Goal: Use online tool/utility: Utilize a website feature to perform a specific function

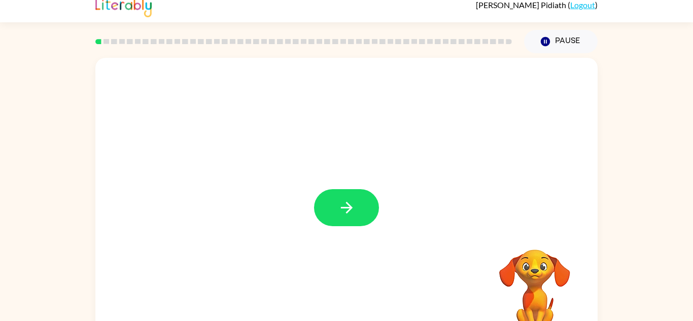
scroll to position [15, 0]
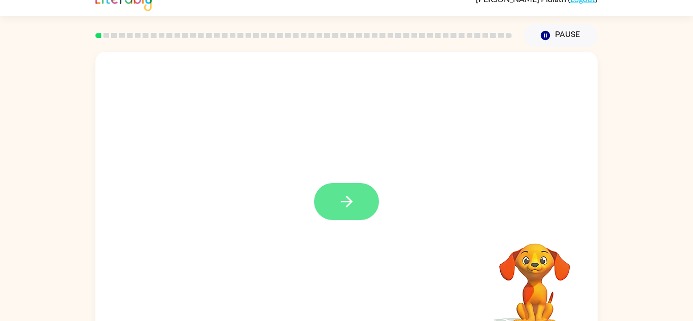
click at [341, 200] on icon "button" at bounding box center [347, 202] width 18 height 18
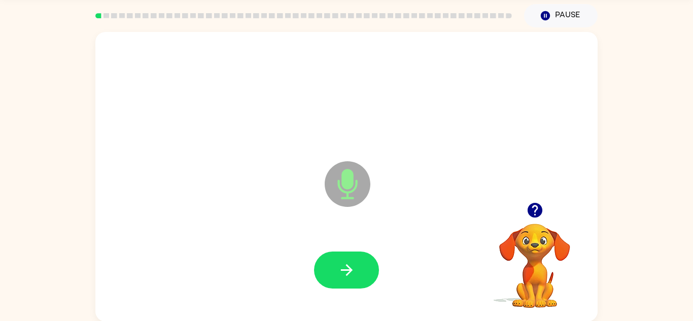
scroll to position [35, 0]
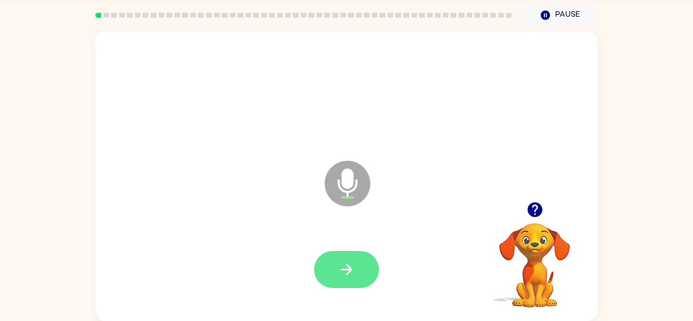
click at [326, 266] on button "button" at bounding box center [346, 269] width 65 height 37
click at [346, 274] on icon "button" at bounding box center [346, 270] width 12 height 12
click at [354, 267] on icon "button" at bounding box center [347, 270] width 18 height 18
click at [329, 269] on button "button" at bounding box center [346, 269] width 65 height 37
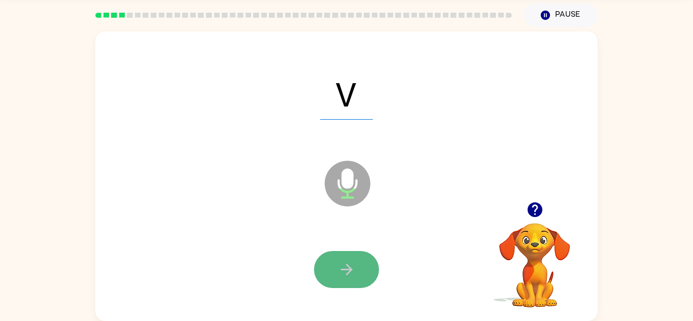
click at [352, 265] on icon "button" at bounding box center [347, 270] width 18 height 18
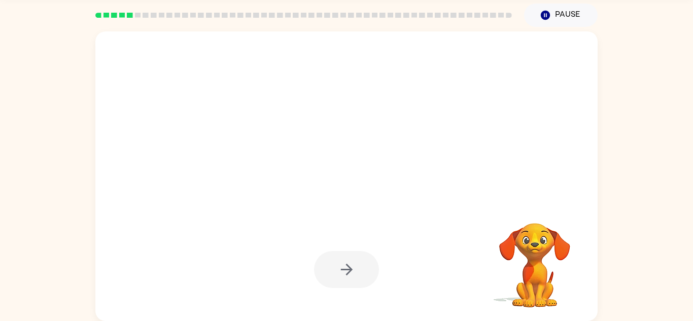
click at [352, 265] on div at bounding box center [346, 269] width 65 height 37
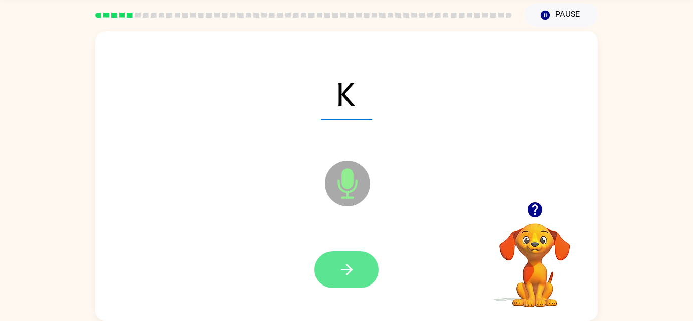
click at [355, 262] on button "button" at bounding box center [346, 269] width 65 height 37
click at [355, 262] on div at bounding box center [346, 269] width 65 height 37
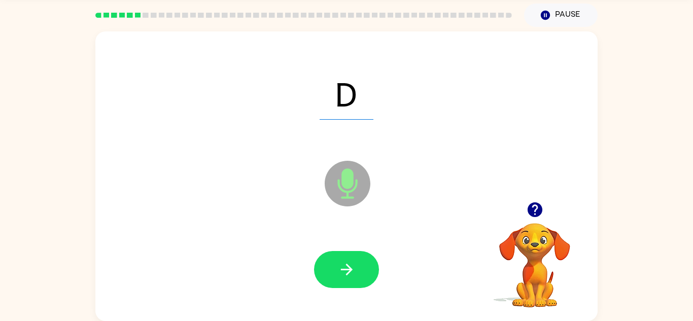
click at [341, 272] on icon "button" at bounding box center [347, 270] width 18 height 18
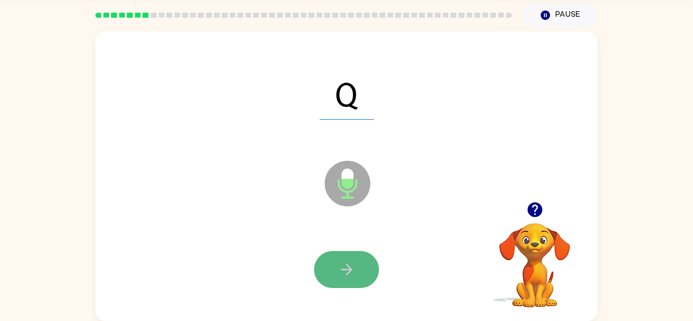
click at [346, 281] on button "button" at bounding box center [346, 269] width 65 height 37
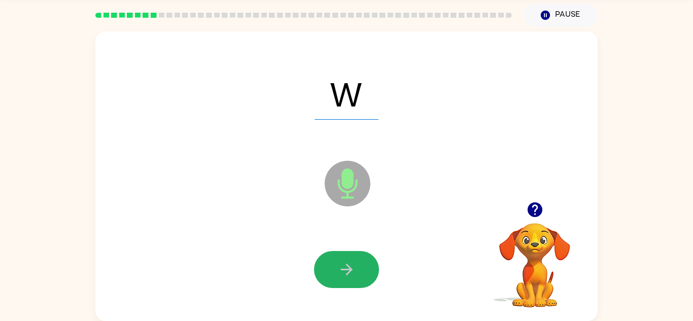
click at [346, 281] on button "button" at bounding box center [346, 269] width 65 height 37
click at [346, 281] on div at bounding box center [346, 269] width 65 height 37
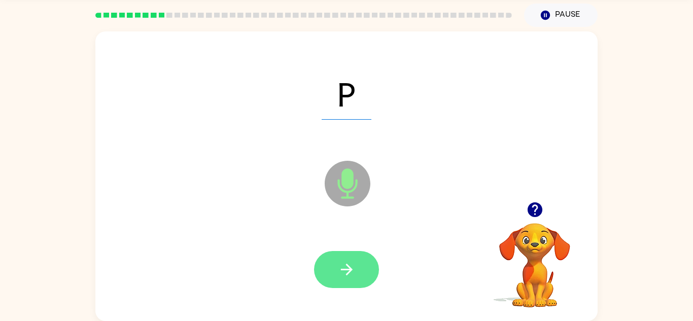
click at [346, 288] on button "button" at bounding box center [346, 269] width 65 height 37
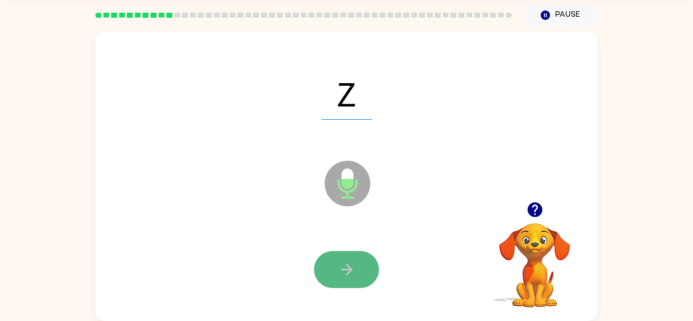
click at [348, 285] on button "button" at bounding box center [346, 269] width 65 height 37
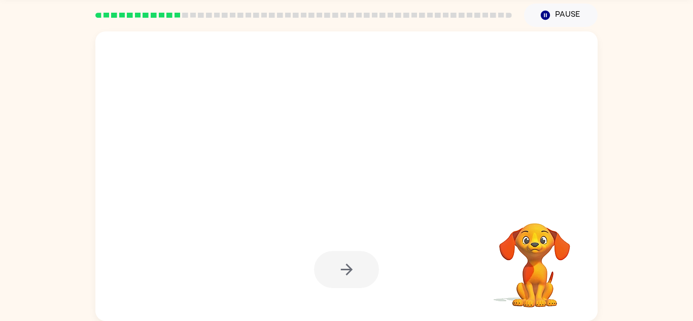
click at [348, 285] on div at bounding box center [346, 269] width 65 height 37
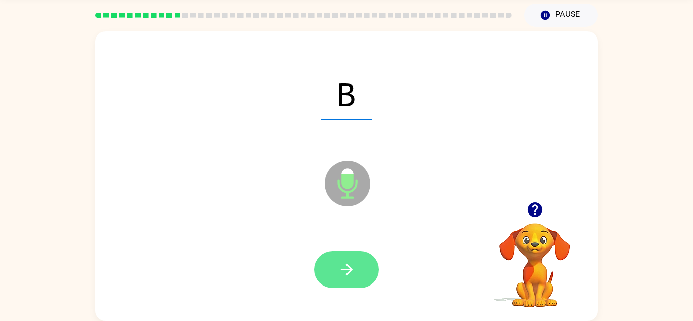
click at [342, 268] on icon "button" at bounding box center [346, 270] width 12 height 12
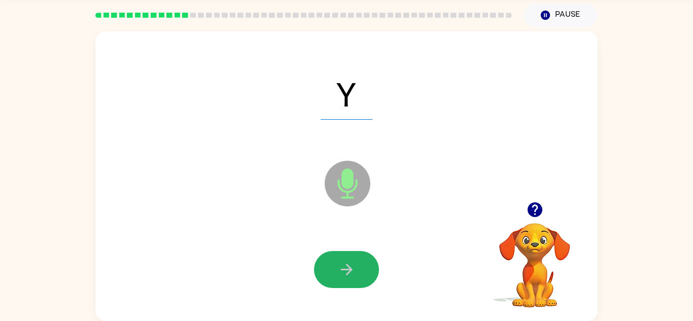
click at [342, 268] on icon "button" at bounding box center [346, 270] width 12 height 12
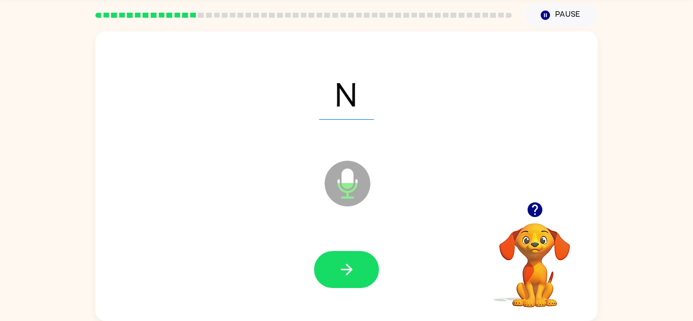
click at [342, 268] on icon "button" at bounding box center [346, 270] width 12 height 12
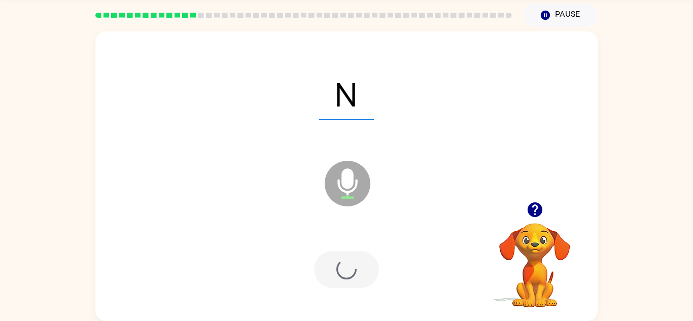
click at [342, 268] on div at bounding box center [346, 269] width 65 height 37
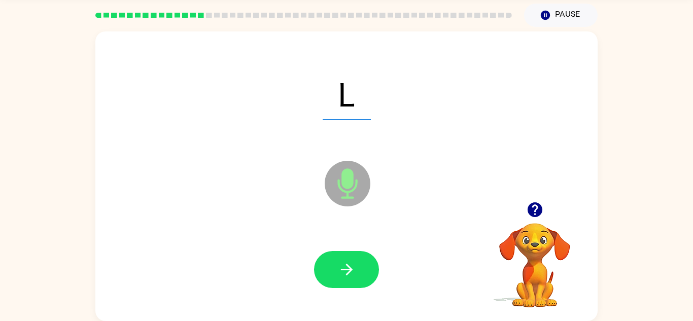
click at [342, 268] on icon "button" at bounding box center [346, 270] width 12 height 12
click at [342, 268] on div at bounding box center [346, 269] width 65 height 37
click at [342, 268] on icon "button" at bounding box center [346, 270] width 12 height 12
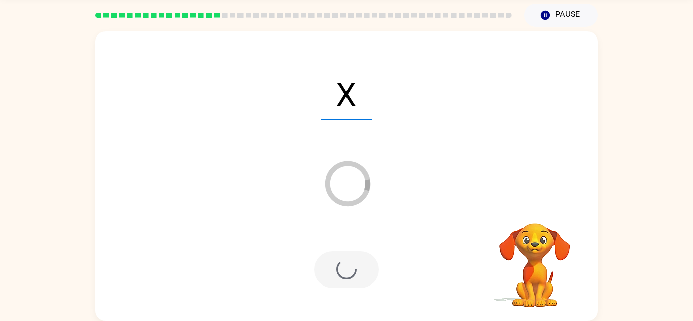
click at [342, 268] on div at bounding box center [346, 269] width 65 height 37
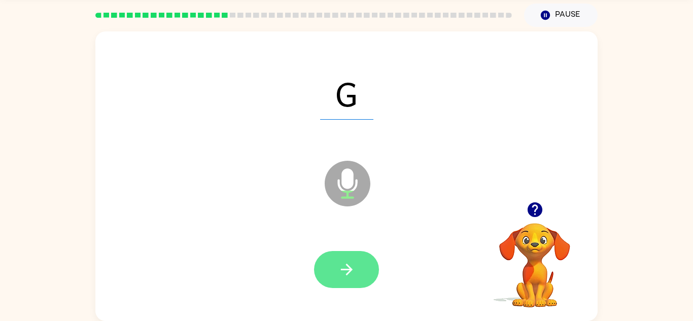
click at [372, 274] on button "button" at bounding box center [346, 269] width 65 height 37
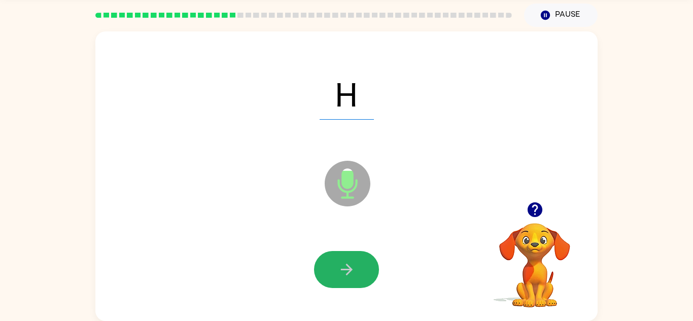
click at [342, 269] on icon "button" at bounding box center [346, 270] width 12 height 12
click at [342, 269] on div at bounding box center [346, 269] width 65 height 37
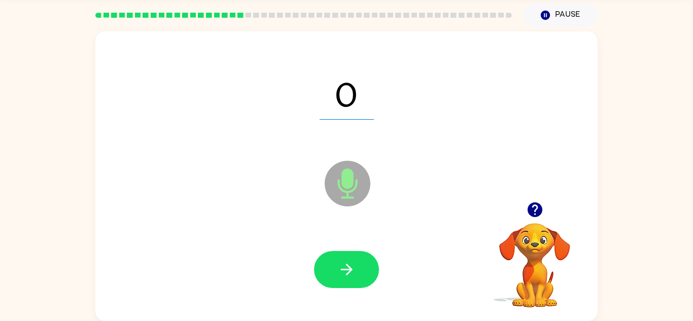
click at [342, 269] on icon "button" at bounding box center [346, 270] width 12 height 12
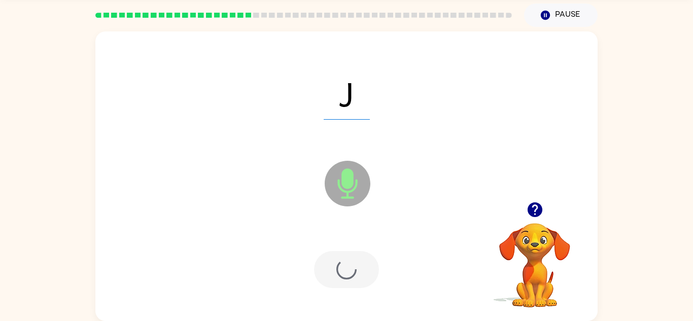
click at [342, 269] on div at bounding box center [346, 269] width 65 height 37
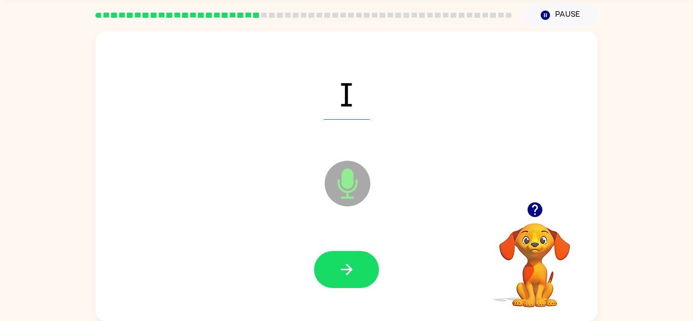
click at [342, 269] on icon "button" at bounding box center [346, 270] width 12 height 12
click at [342, 269] on div at bounding box center [346, 269] width 65 height 37
click at [342, 269] on icon "button" at bounding box center [346, 270] width 12 height 12
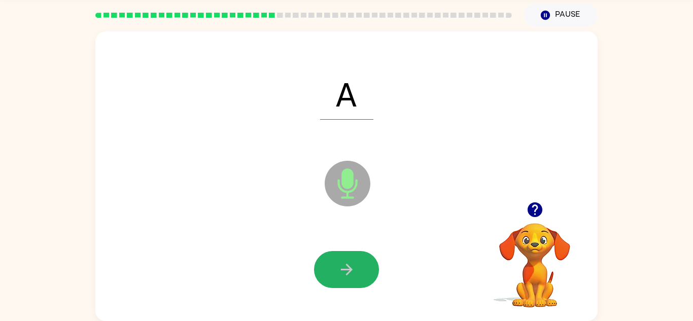
click at [342, 269] on icon "button" at bounding box center [346, 270] width 12 height 12
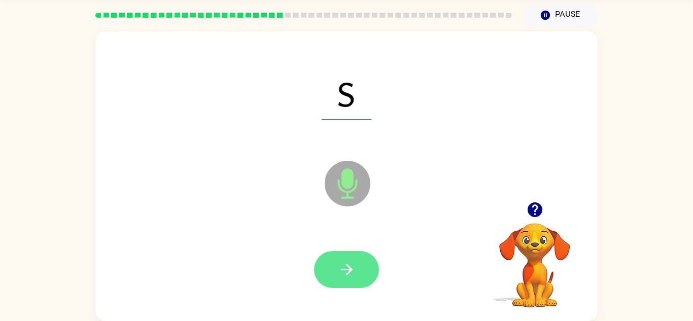
click at [347, 267] on icon "button" at bounding box center [347, 270] width 18 height 18
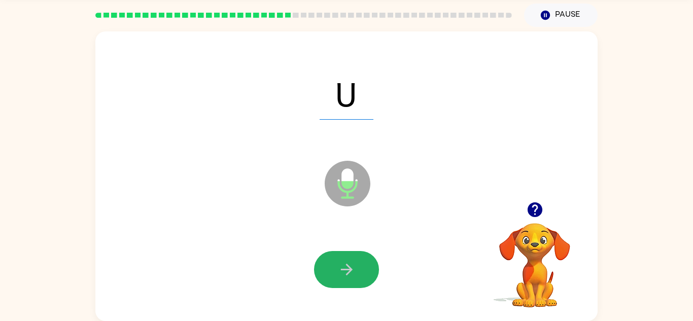
click at [347, 267] on icon "button" at bounding box center [347, 270] width 18 height 18
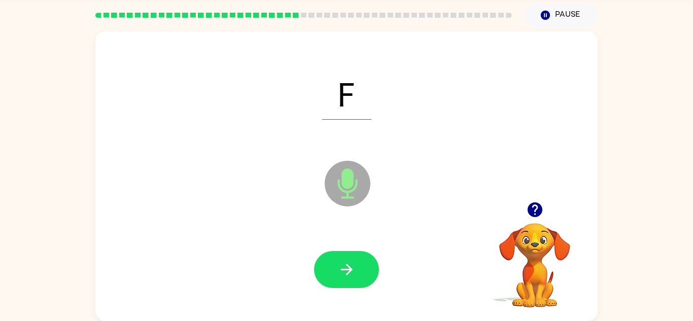
click at [347, 267] on icon "button" at bounding box center [347, 270] width 18 height 18
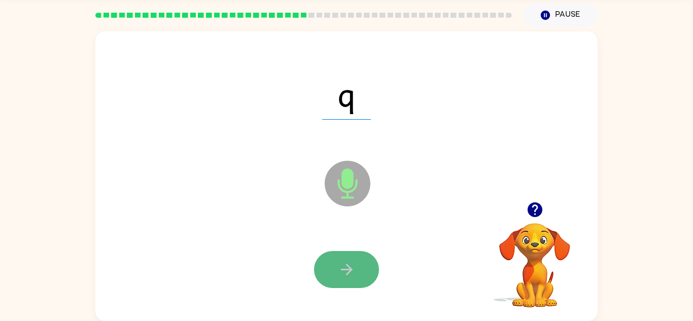
click at [345, 269] on icon "button" at bounding box center [346, 270] width 12 height 12
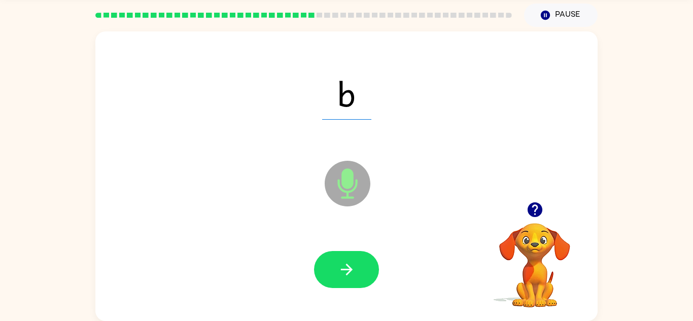
click at [345, 269] on icon "button" at bounding box center [346, 270] width 12 height 12
click at [345, 269] on div at bounding box center [346, 269] width 65 height 37
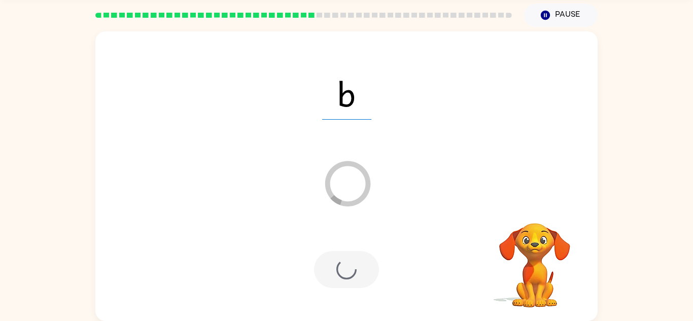
click at [345, 269] on div at bounding box center [346, 269] width 65 height 37
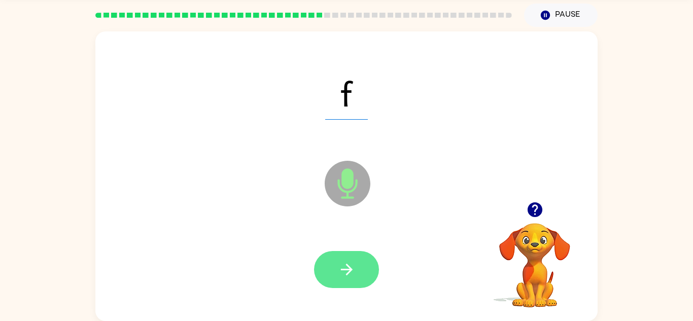
click at [346, 267] on icon "button" at bounding box center [347, 270] width 18 height 18
click at [346, 267] on div at bounding box center [346, 269] width 65 height 37
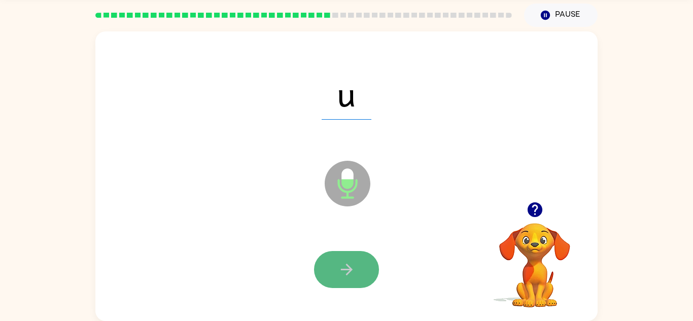
click at [345, 266] on icon "button" at bounding box center [347, 270] width 18 height 18
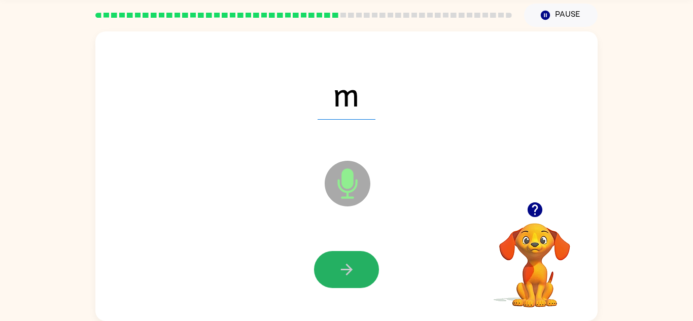
click at [345, 266] on icon "button" at bounding box center [347, 270] width 18 height 18
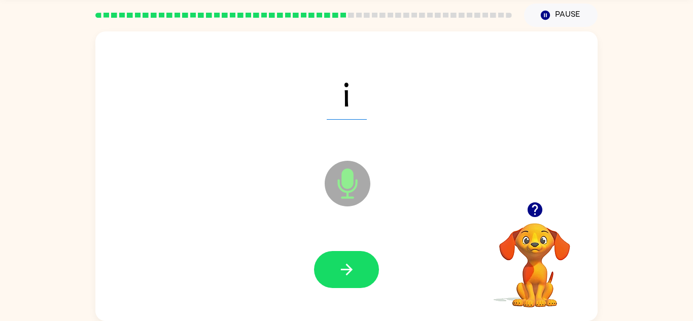
click at [345, 266] on icon "button" at bounding box center [347, 270] width 18 height 18
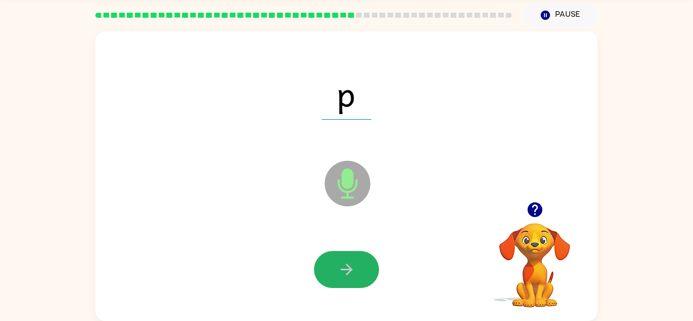
click at [345, 266] on icon "button" at bounding box center [347, 270] width 18 height 18
click at [345, 266] on div at bounding box center [346, 269] width 65 height 37
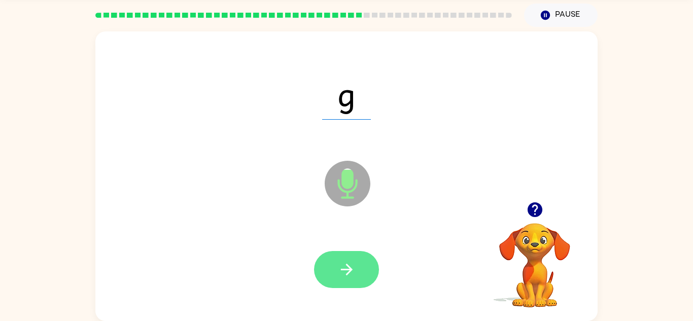
click at [345, 266] on icon "button" at bounding box center [347, 270] width 18 height 18
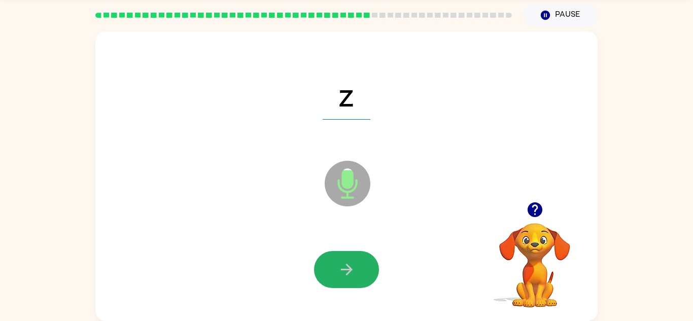
click at [345, 266] on icon "button" at bounding box center [347, 270] width 18 height 18
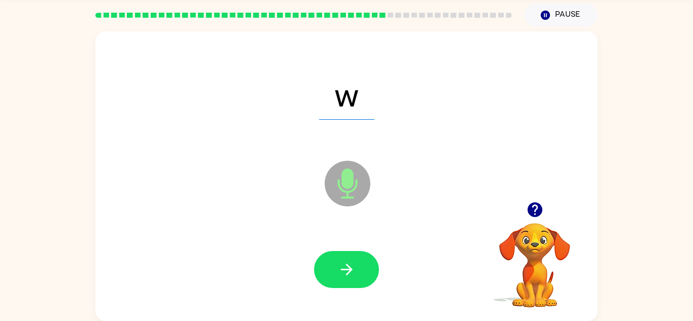
click at [345, 266] on icon "button" at bounding box center [347, 270] width 18 height 18
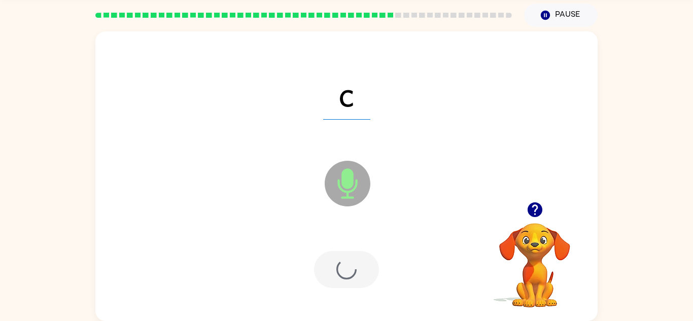
click at [345, 266] on div at bounding box center [346, 269] width 65 height 37
click at [345, 266] on icon "button" at bounding box center [347, 270] width 18 height 18
click at [345, 266] on div at bounding box center [346, 269] width 65 height 37
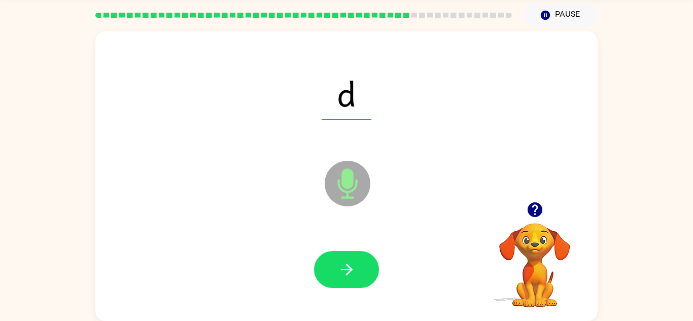
click at [345, 266] on icon "button" at bounding box center [347, 270] width 18 height 18
click at [343, 265] on icon "button" at bounding box center [347, 270] width 18 height 18
click at [343, 265] on div at bounding box center [346, 269] width 65 height 37
click at [343, 265] on icon "button" at bounding box center [347, 270] width 18 height 18
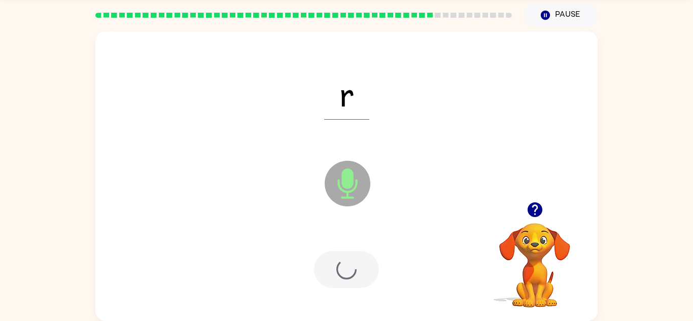
click at [343, 265] on div at bounding box center [346, 269] width 65 height 37
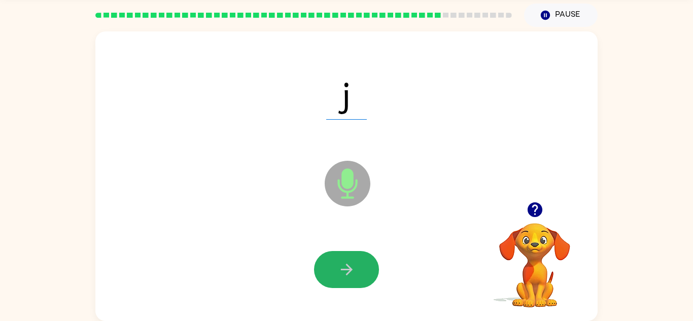
click at [343, 265] on icon "button" at bounding box center [347, 270] width 18 height 18
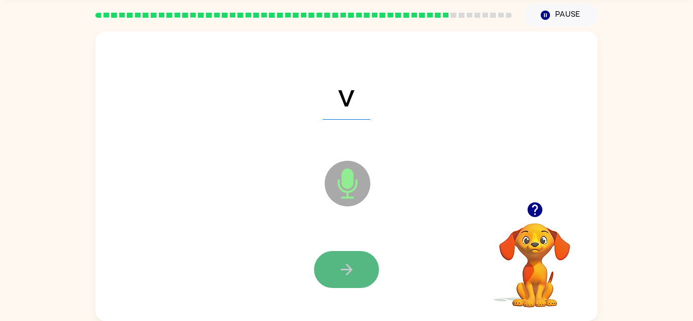
click at [349, 272] on icon "button" at bounding box center [346, 270] width 12 height 12
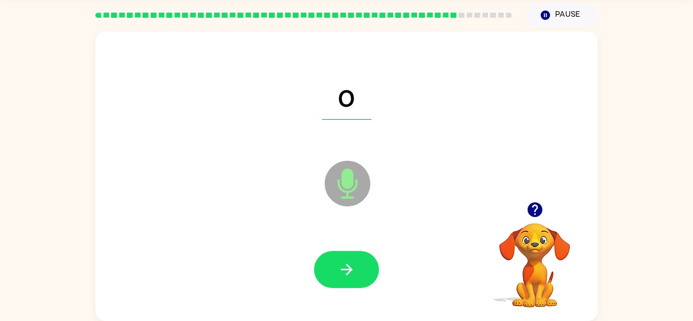
click at [349, 272] on icon "button" at bounding box center [346, 270] width 12 height 12
click at [526, 210] on icon "button" at bounding box center [535, 210] width 18 height 18
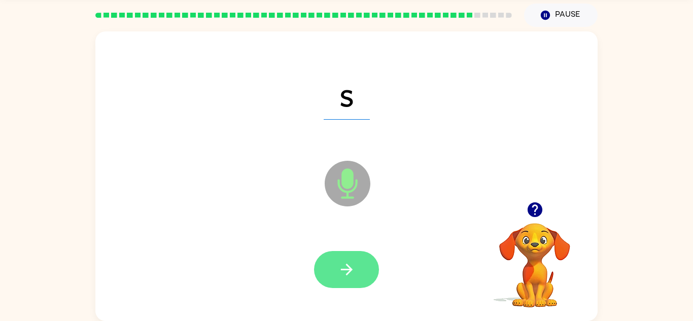
click at [290, 250] on div at bounding box center [346, 269] width 482 height 83
click at [347, 274] on icon "button" at bounding box center [346, 270] width 12 height 12
click at [338, 274] on icon "button" at bounding box center [347, 270] width 18 height 18
click at [338, 274] on div at bounding box center [346, 269] width 65 height 37
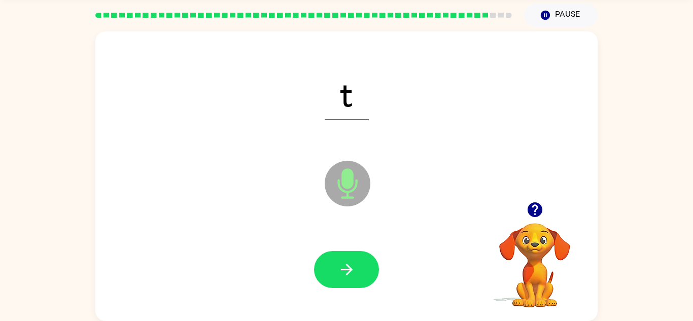
click at [338, 274] on icon "button" at bounding box center [347, 270] width 18 height 18
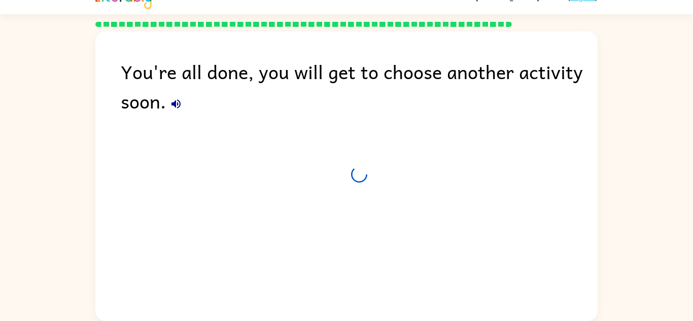
scroll to position [17, 0]
